Goal: Find specific page/section: Find specific page/section

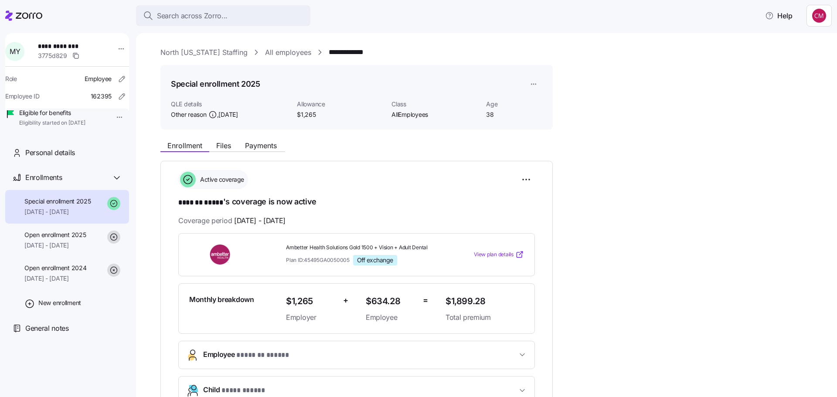
click at [225, 17] on span "Search across Zorro..." at bounding box center [192, 15] width 71 height 11
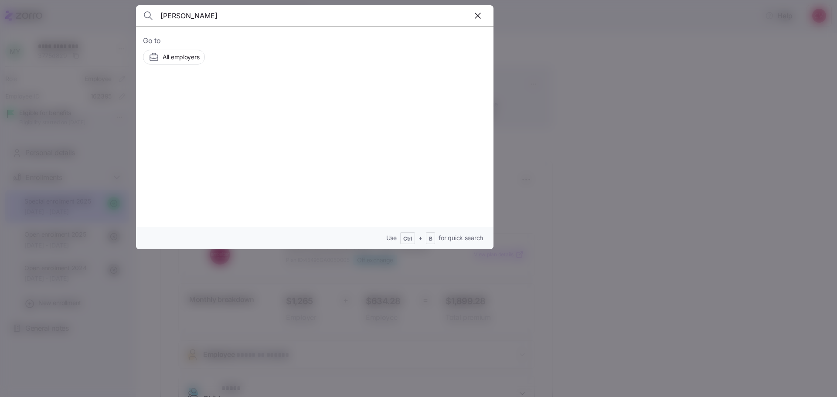
click at [213, 17] on input "[PERSON_NAME]" at bounding box center [271, 15] width 223 height 21
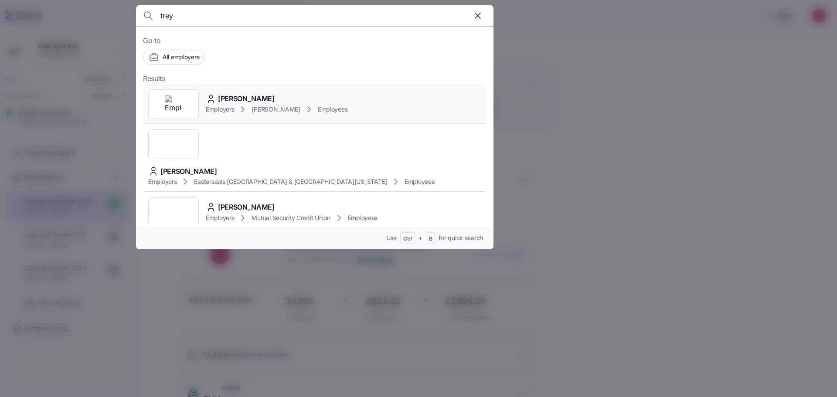
type input "trey"
click at [173, 107] on img at bounding box center [173, 103] width 17 height 17
